Goal: Task Accomplishment & Management: Use online tool/utility

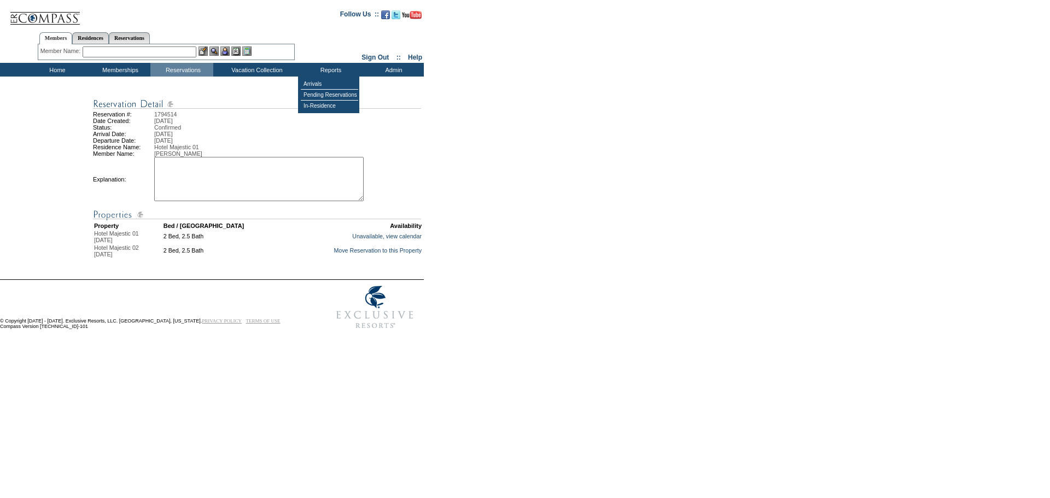
click at [217, 184] on textarea at bounding box center [258, 179] width 209 height 44
type textarea "D"
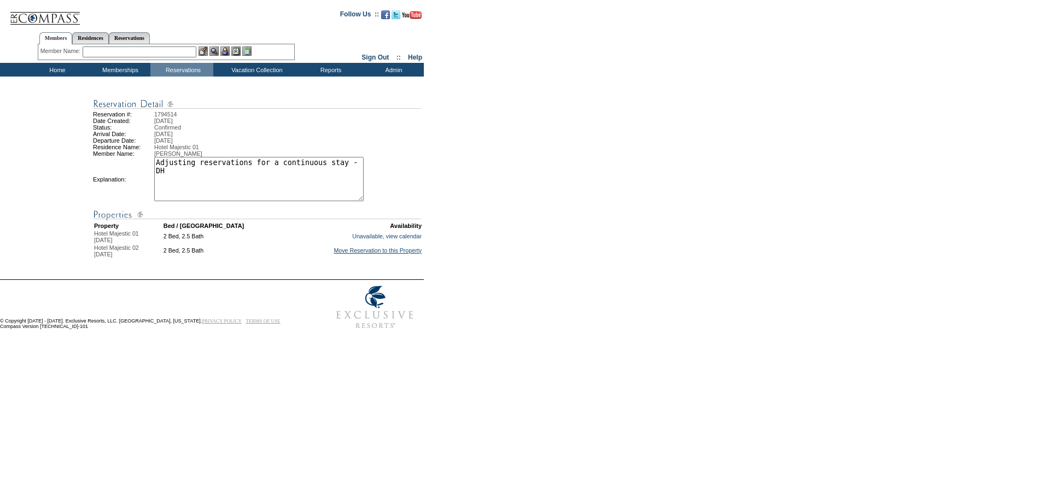
type textarea "Adjusting reservations for a continuous stay - DH"
click at [362, 254] on link "Move Reservation to this Property" at bounding box center [378, 250] width 88 height 7
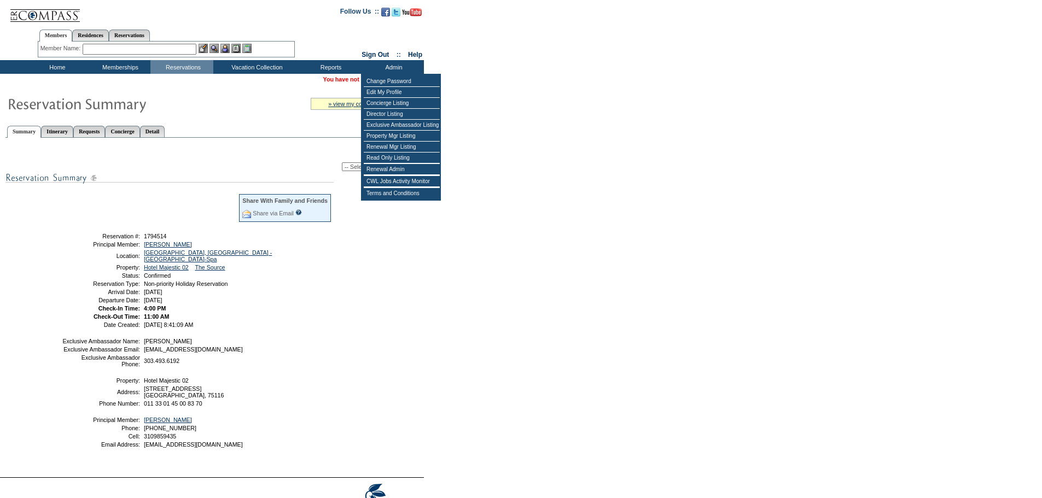
click at [342, 168] on select "-- Select Action -- Modify Reservation Dates Modify Reservation Cost Modify Occ…" at bounding box center [381, 166] width 79 height 9
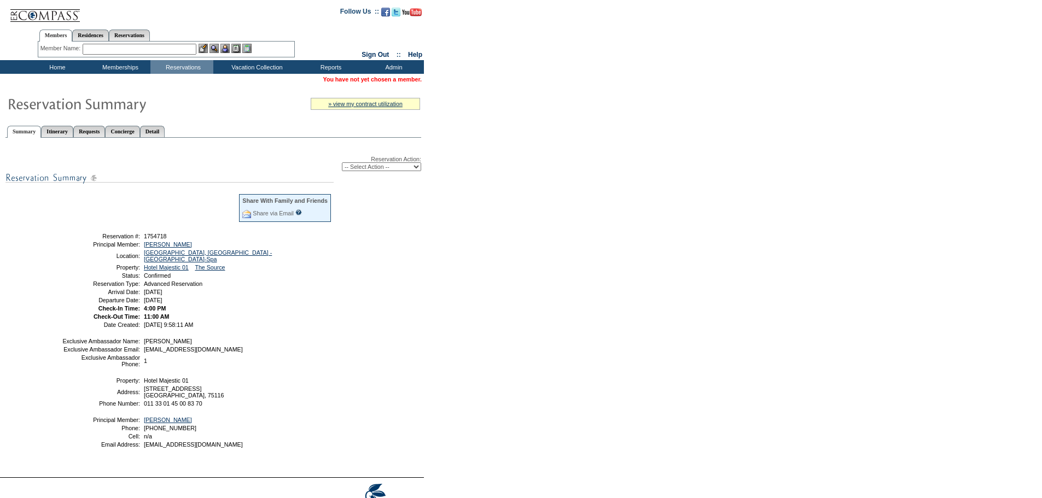
click at [381, 170] on select "-- Select Action -- Modify Reservation Dates Modify Reservation Cost Modify Occ…" at bounding box center [381, 166] width 79 height 9
select select "ChangeDates"
click at [342, 164] on select "-- Select Action -- Modify Reservation Dates Modify Reservation Cost Modify Occ…" at bounding box center [381, 166] width 79 height 9
